Goal: Information Seeking & Learning: Learn about a topic

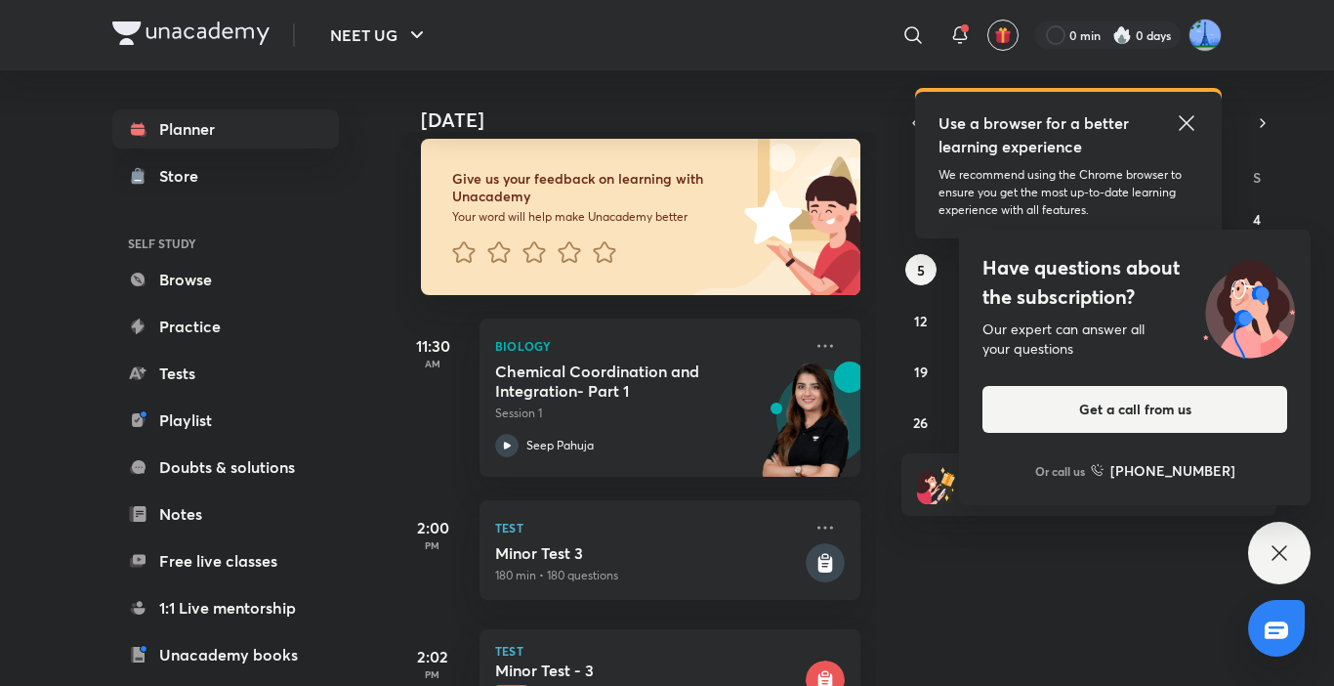
scroll to position [13, 0]
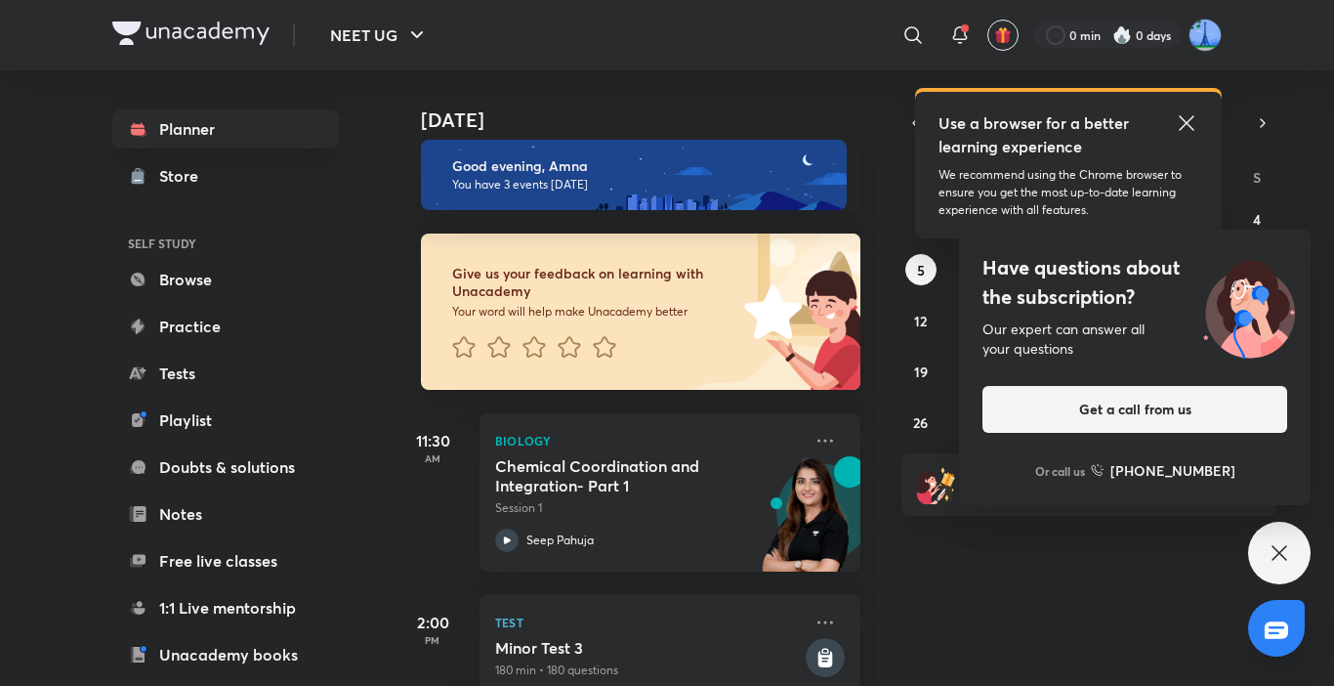
click at [1277, 568] on div "Have questions about the subscription? Our expert can answer all your questions…" at bounding box center [1279, 553] width 63 height 63
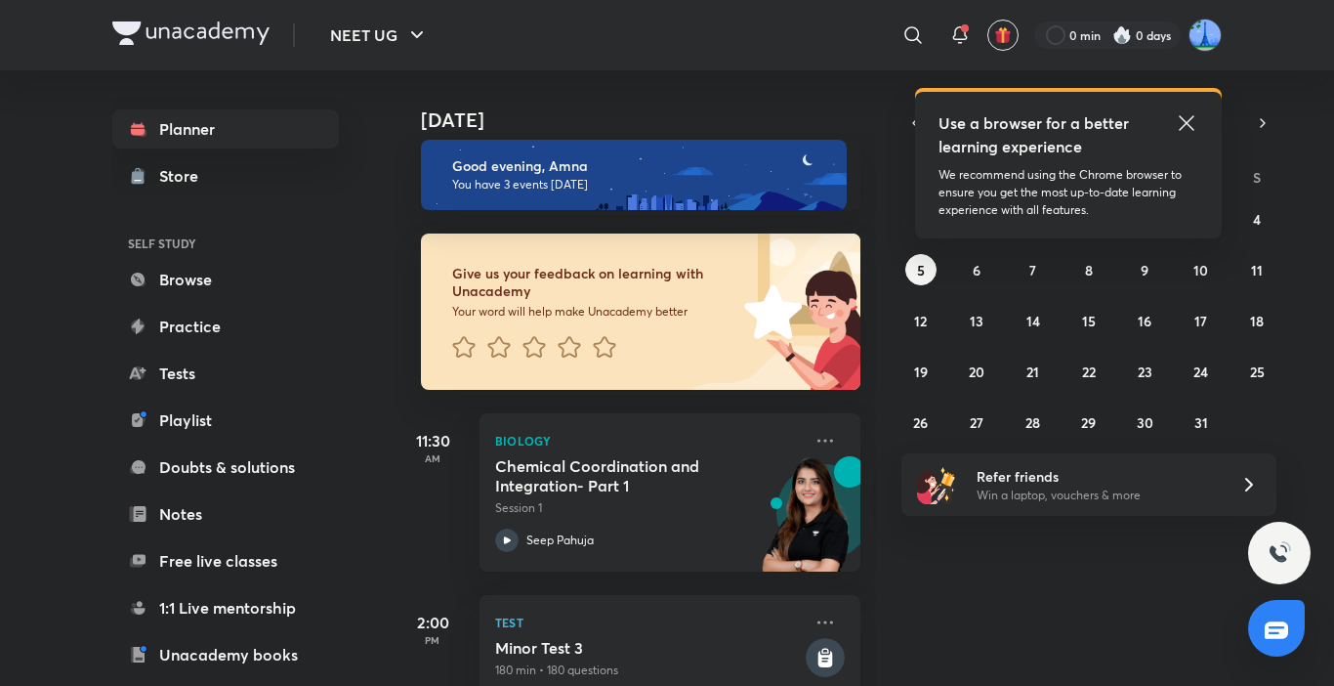
click at [1186, 119] on icon at bounding box center [1186, 122] width 23 height 23
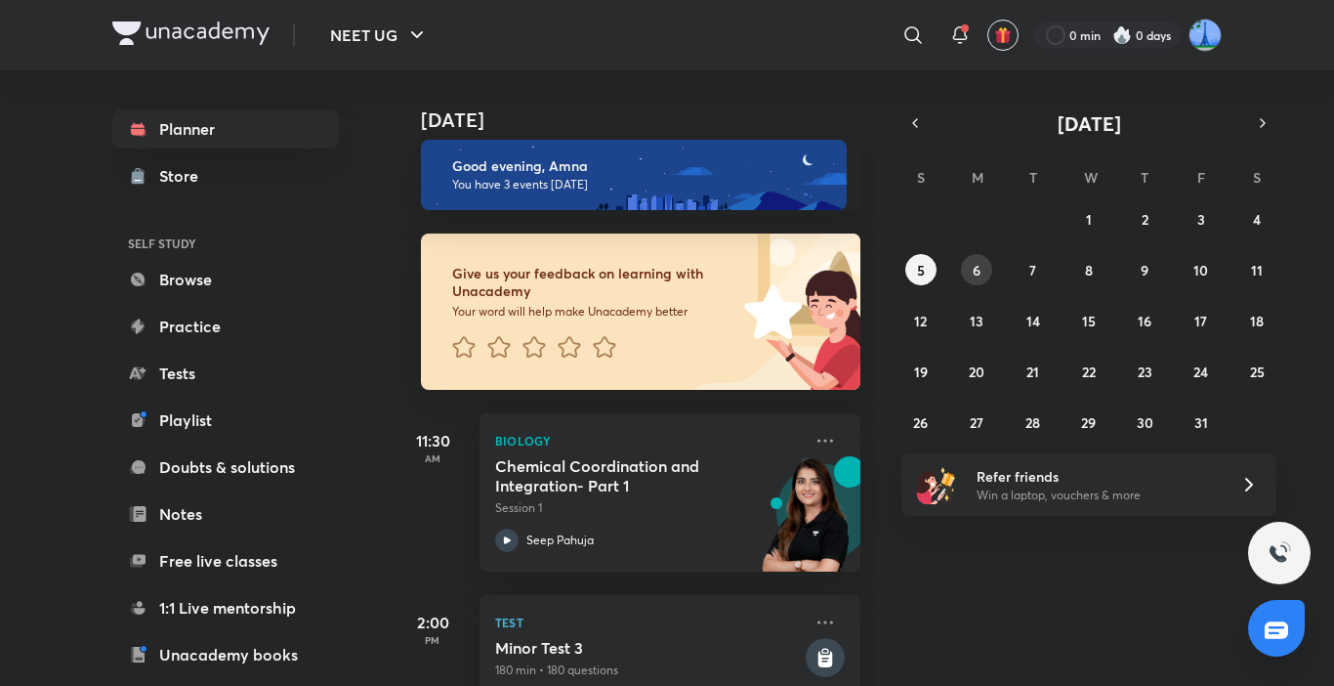
click at [979, 259] on button "6" at bounding box center [976, 269] width 31 height 31
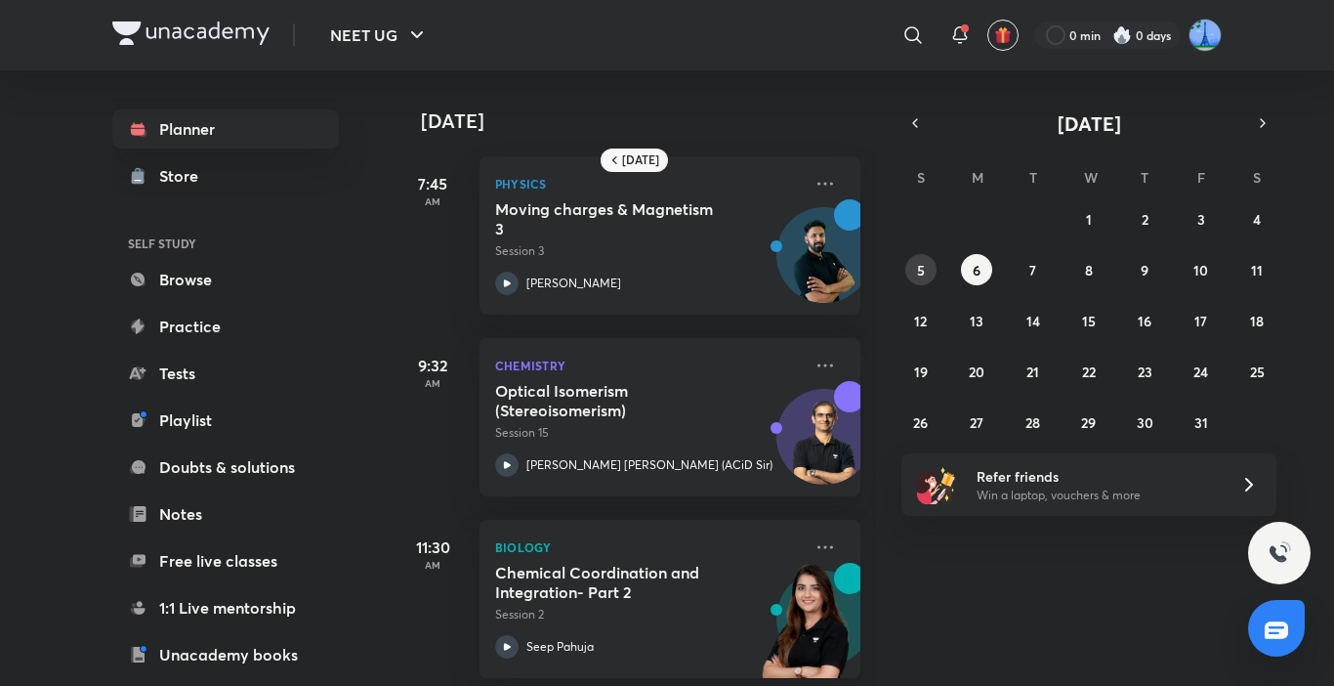
click at [908, 277] on button "5" at bounding box center [920, 269] width 31 height 31
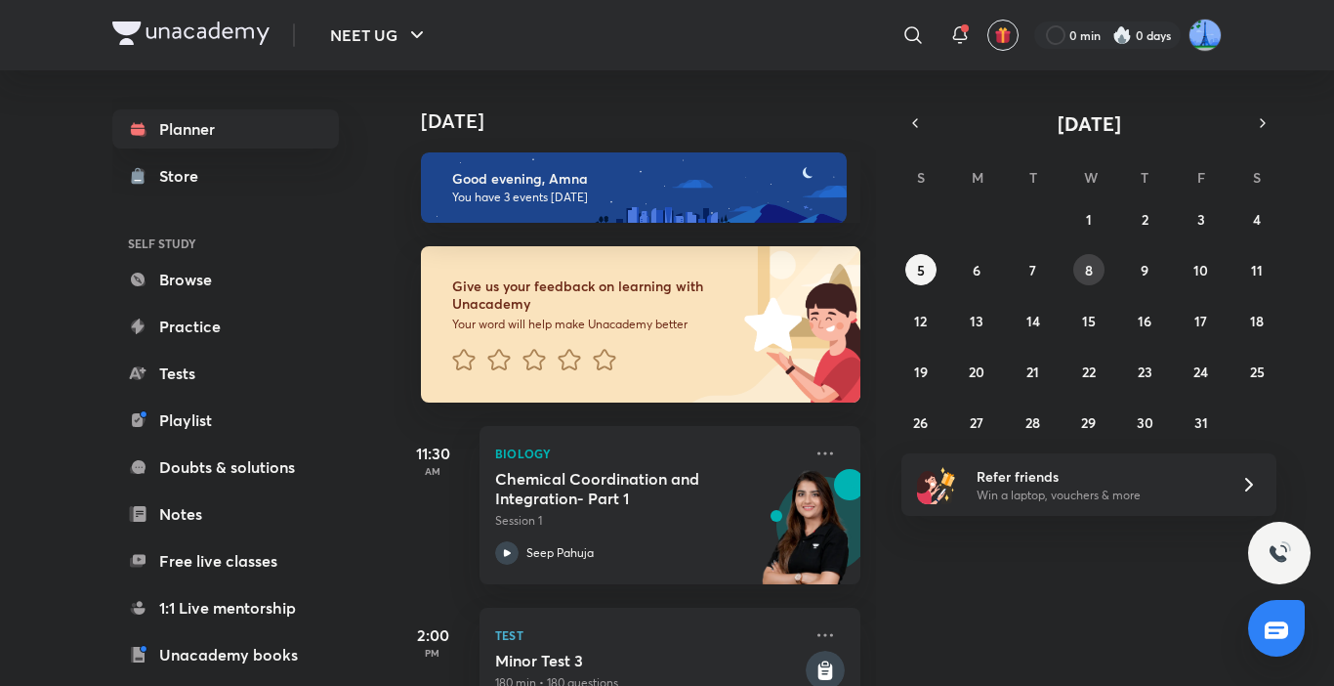
click at [1080, 271] on button "8" at bounding box center [1088, 269] width 31 height 31
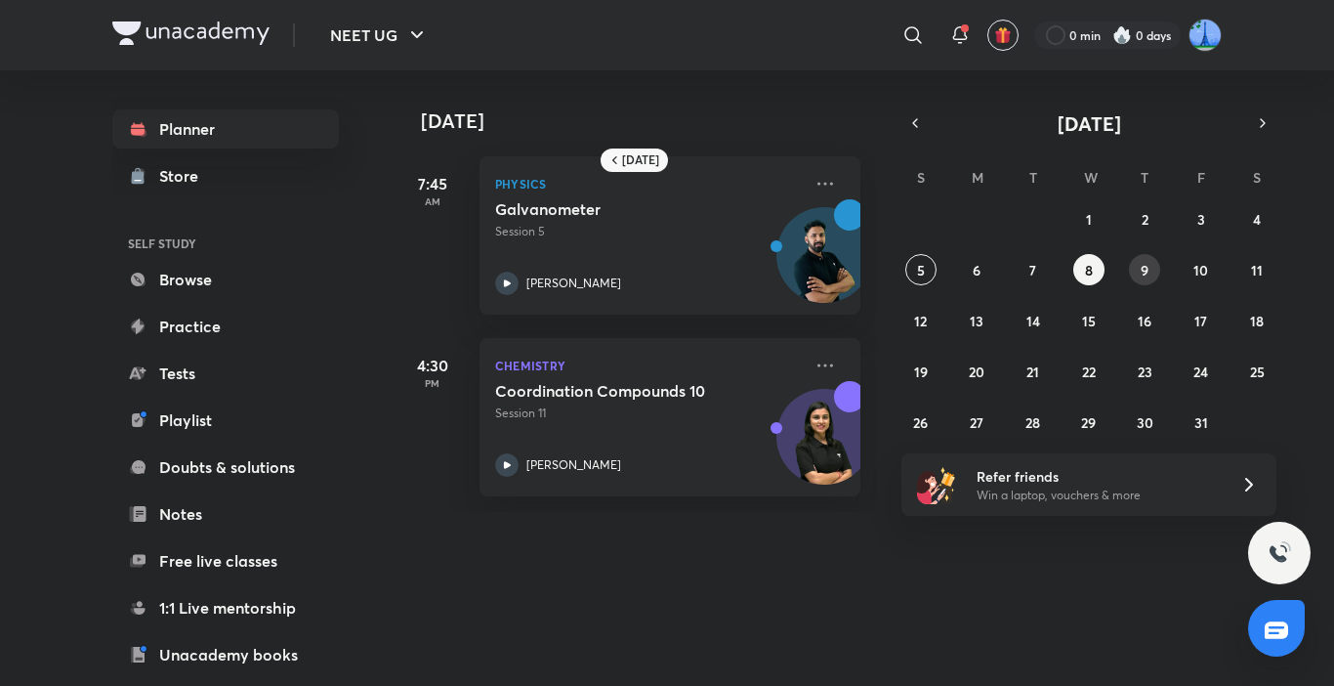
click at [1134, 268] on button "9" at bounding box center [1144, 269] width 31 height 31
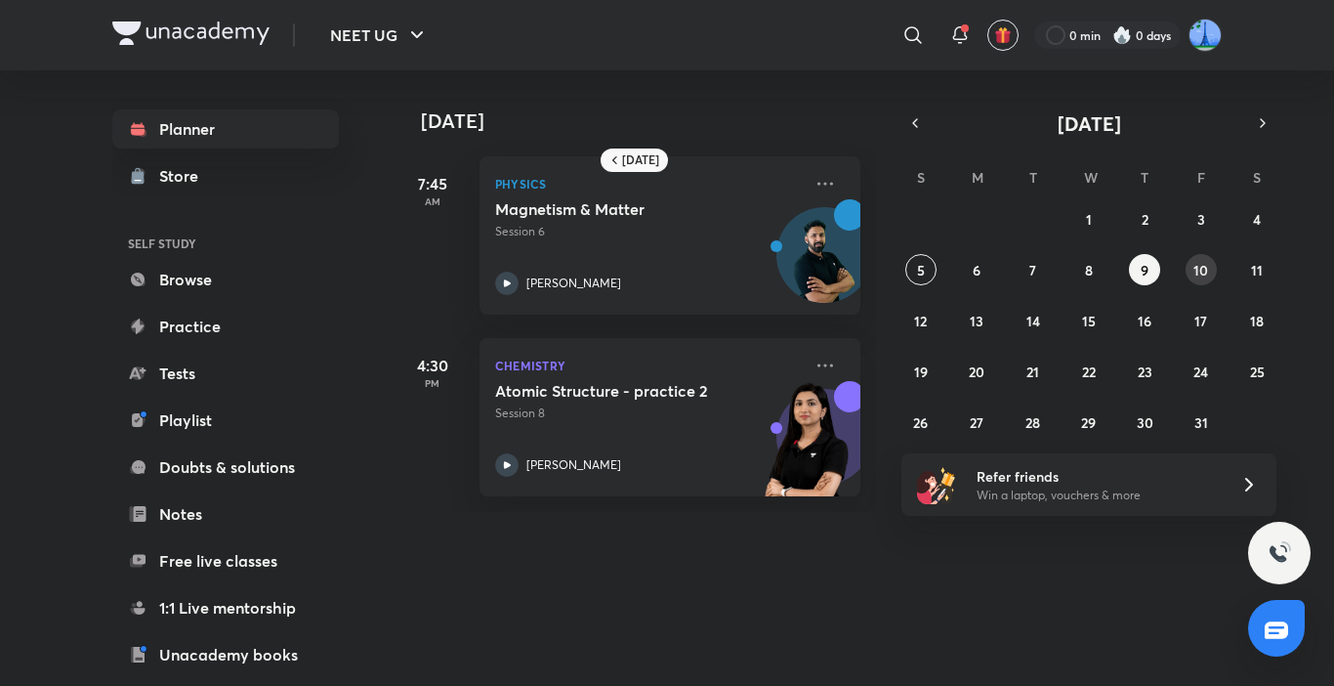
click at [1194, 274] on abbr "10" at bounding box center [1201, 270] width 15 height 19
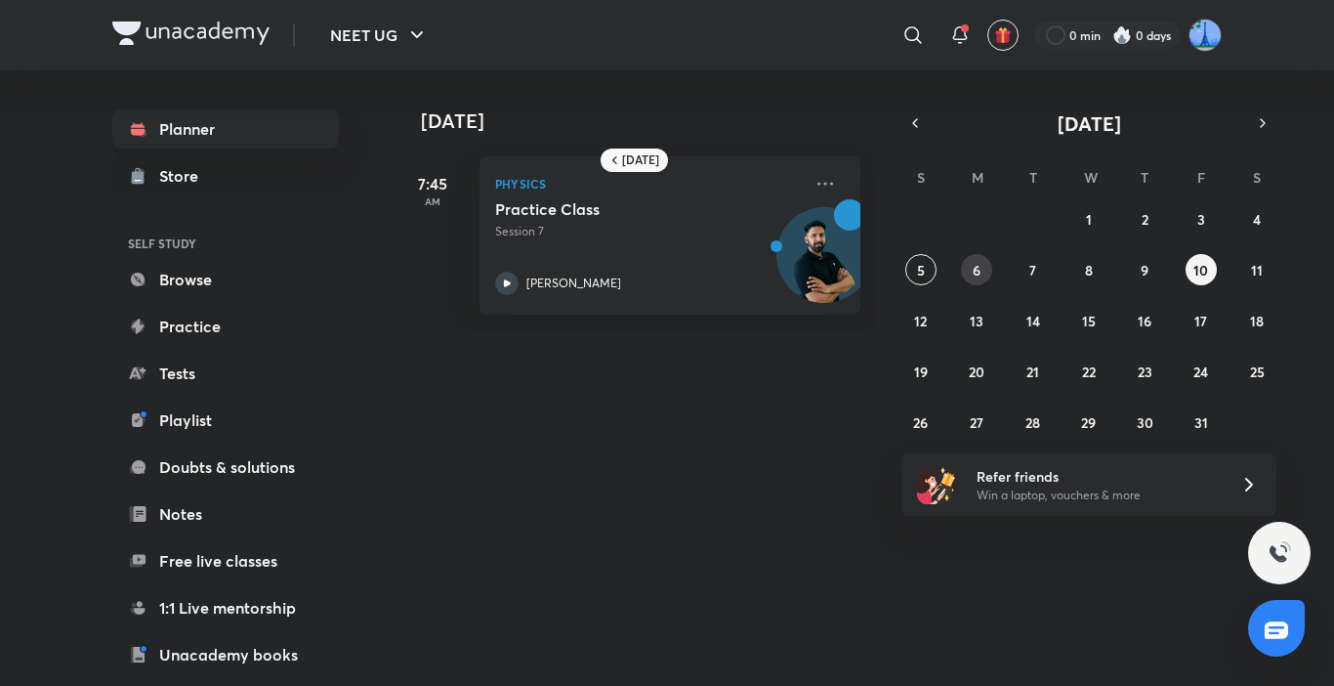
click at [985, 264] on button "6" at bounding box center [976, 269] width 31 height 31
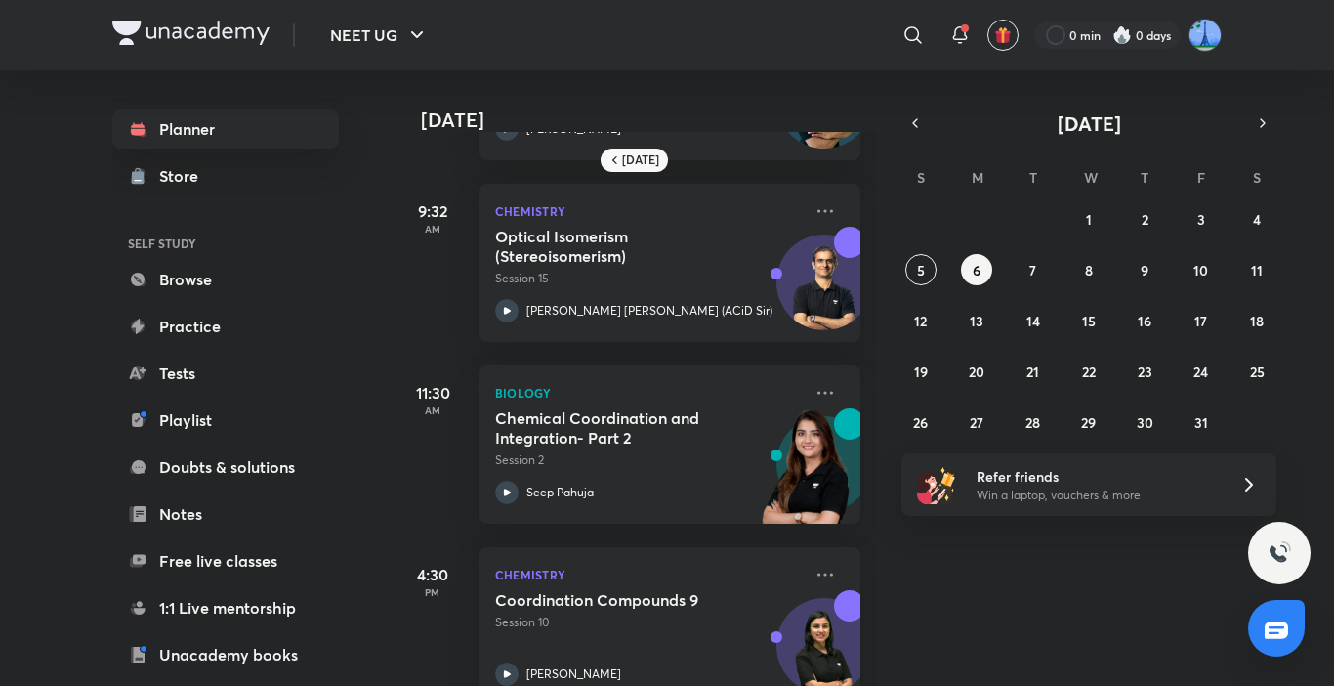
scroll to position [156, 0]
click at [927, 266] on button "5" at bounding box center [920, 269] width 31 height 31
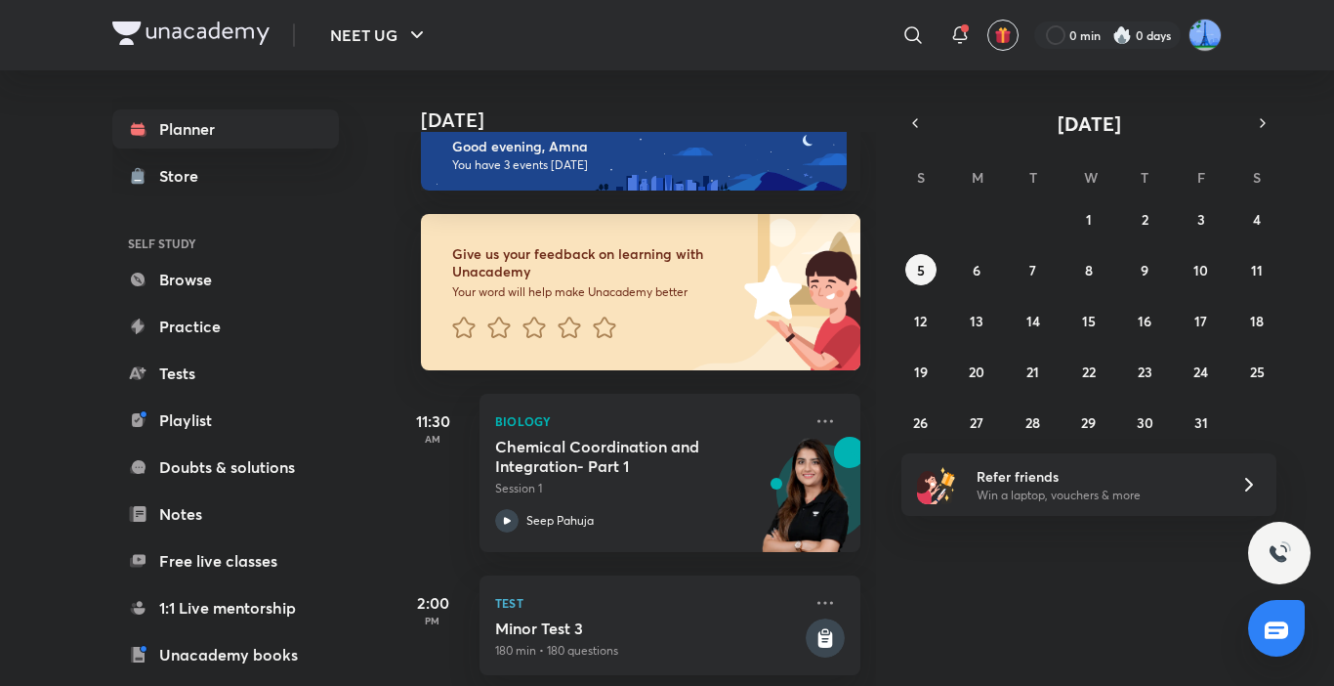
scroll to position [187, 0]
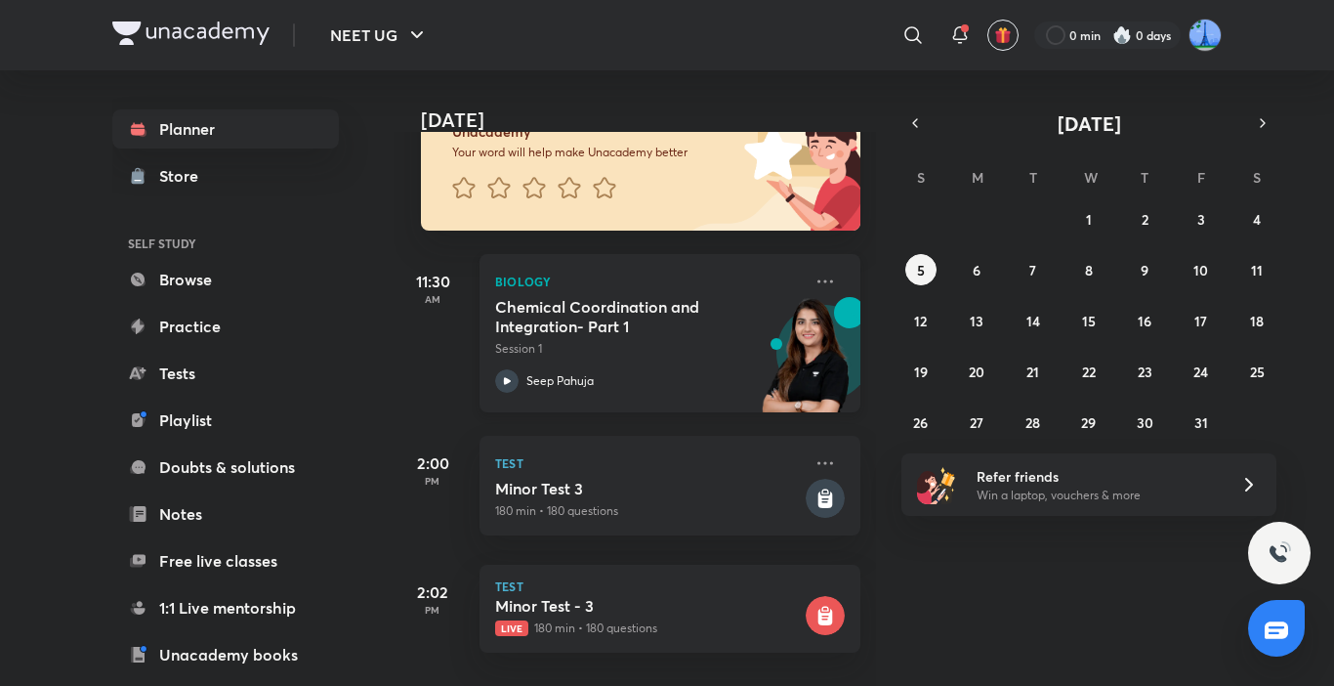
click at [758, 297] on img at bounding box center [806, 364] width 107 height 135
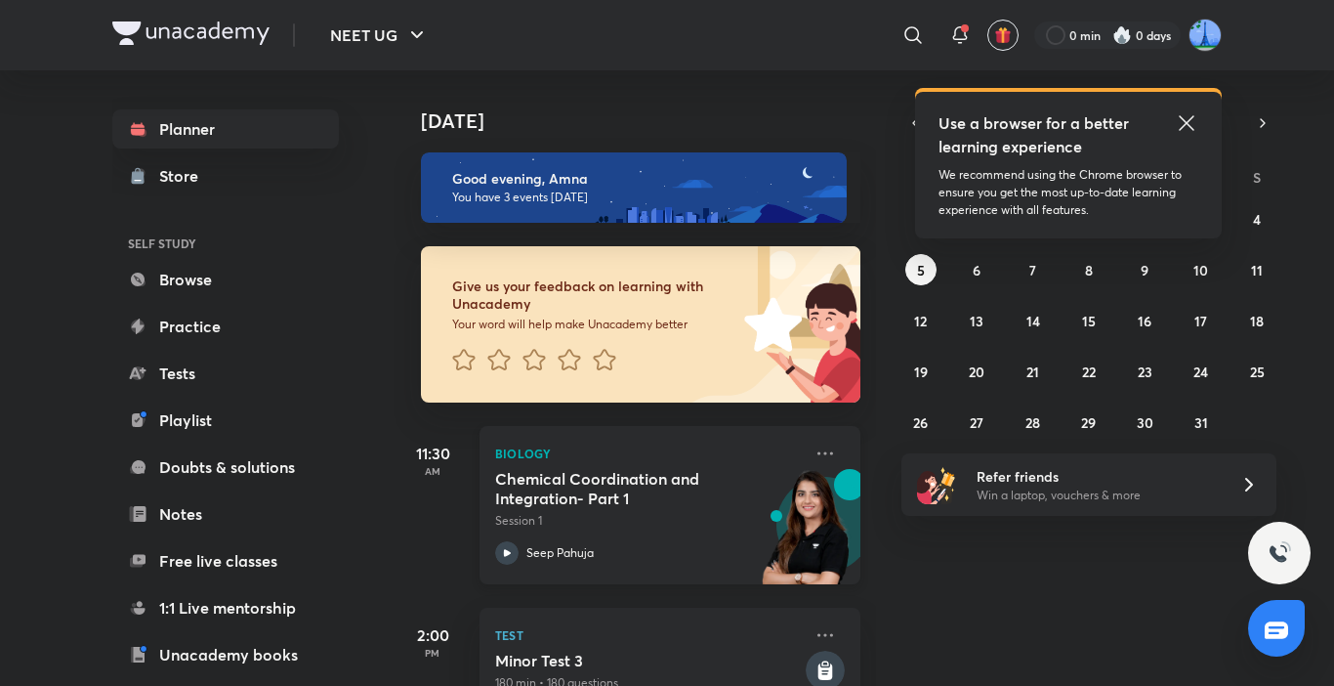
click at [508, 543] on icon at bounding box center [506, 552] width 23 height 23
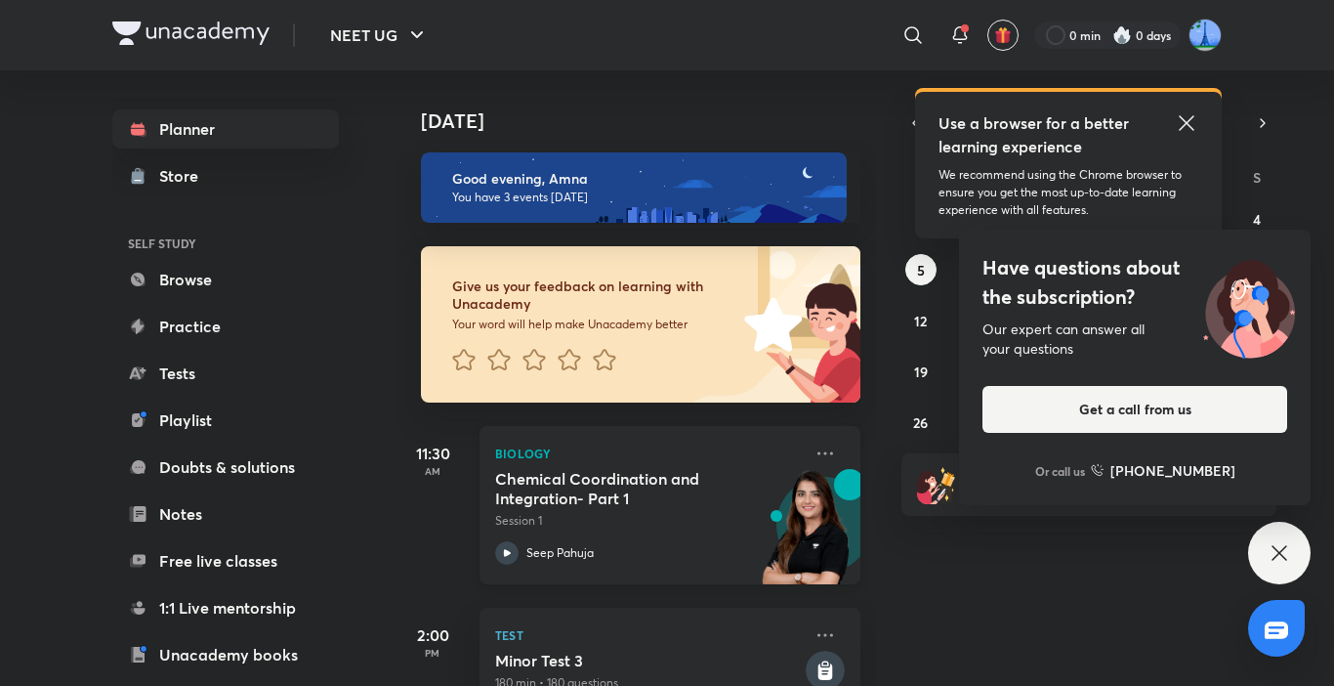
click at [534, 513] on p "Session 1" at bounding box center [648, 521] width 307 height 18
